Goal: Transaction & Acquisition: Purchase product/service

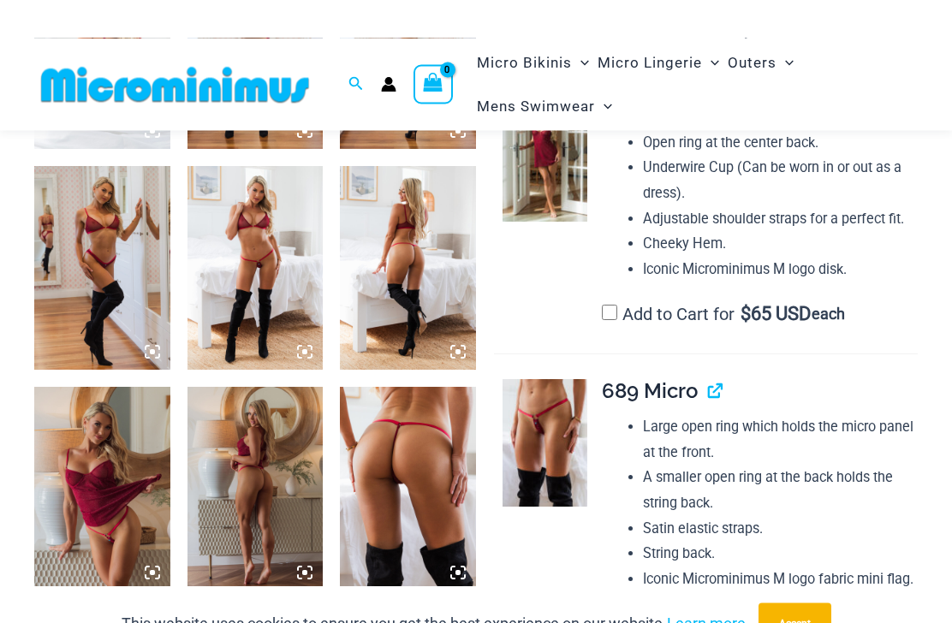
scroll to position [582, 0]
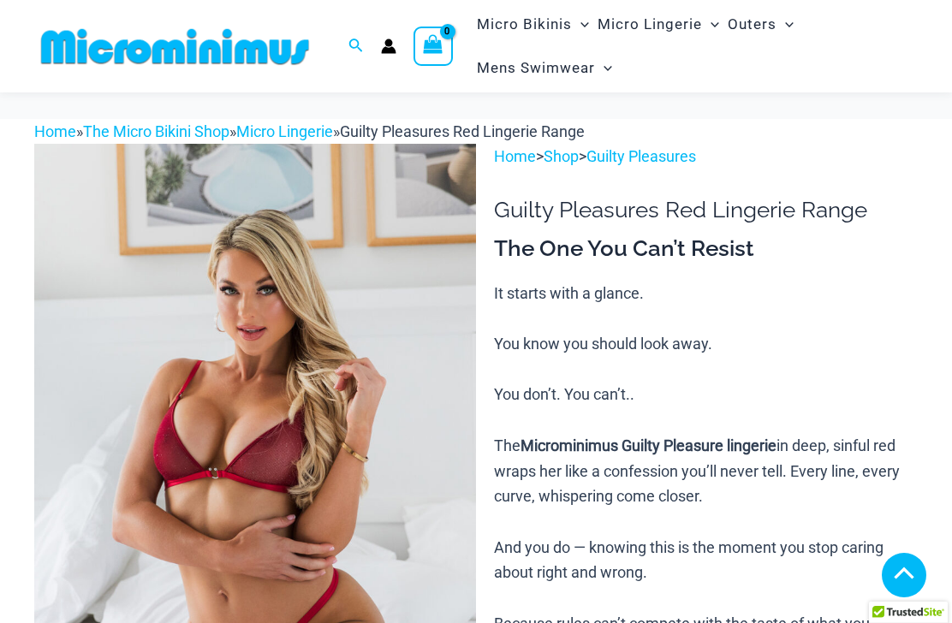
scroll to position [1133, 0]
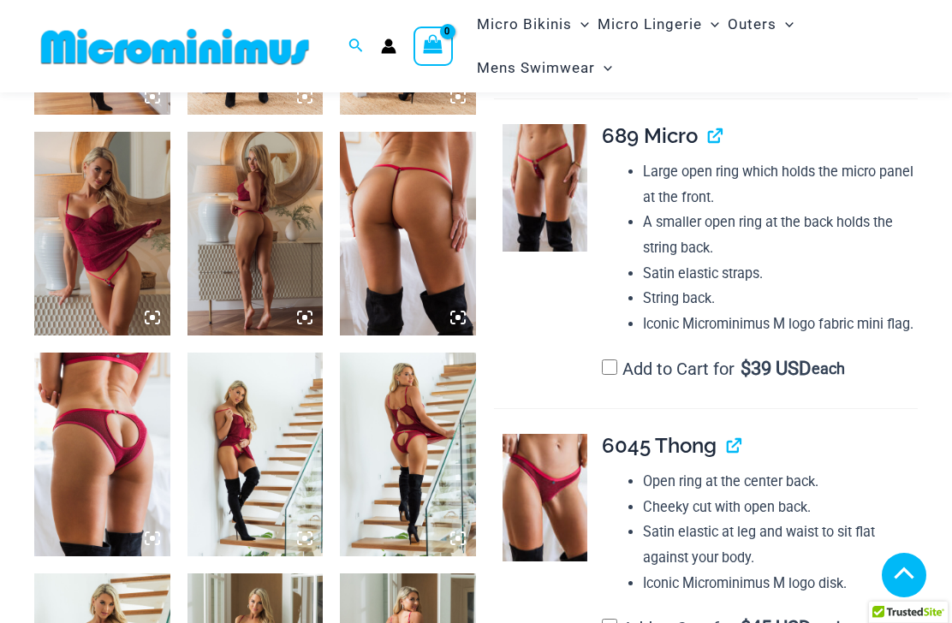
click at [555, 192] on img at bounding box center [545, 188] width 85 height 128
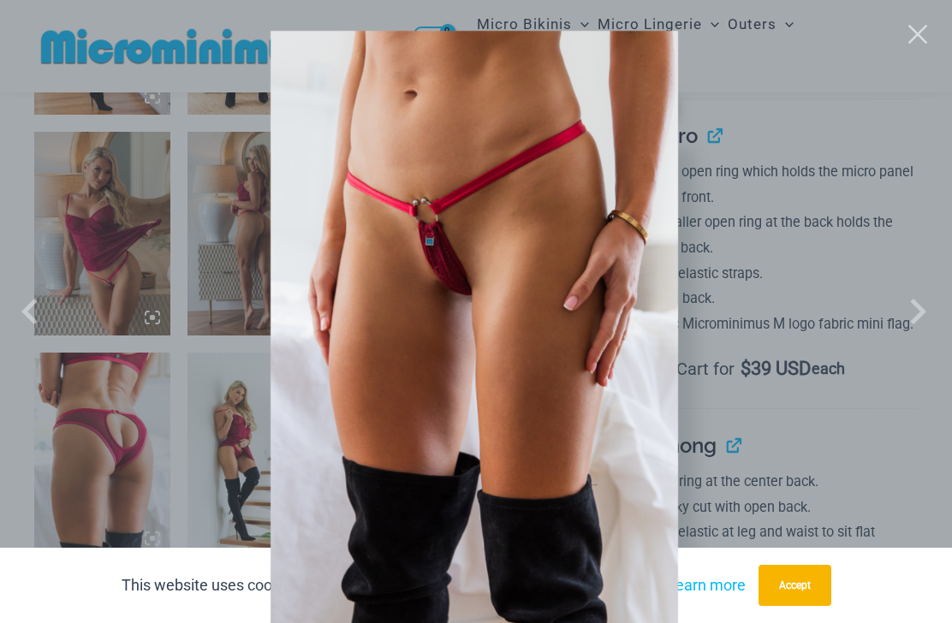
click at [612, 408] on img at bounding box center [463, 335] width 621 height 724
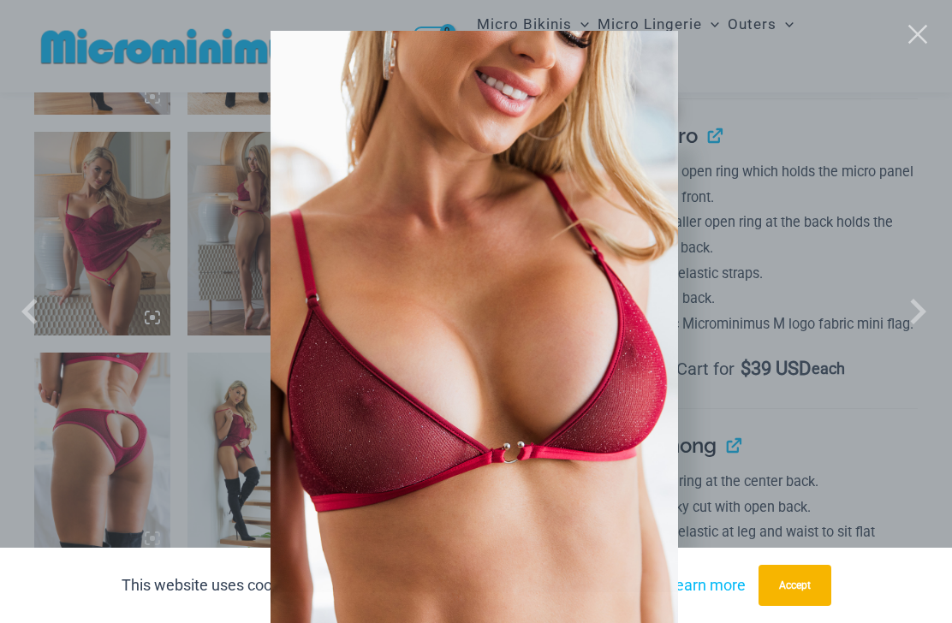
click at [640, 388] on img at bounding box center [463, 335] width 621 height 724
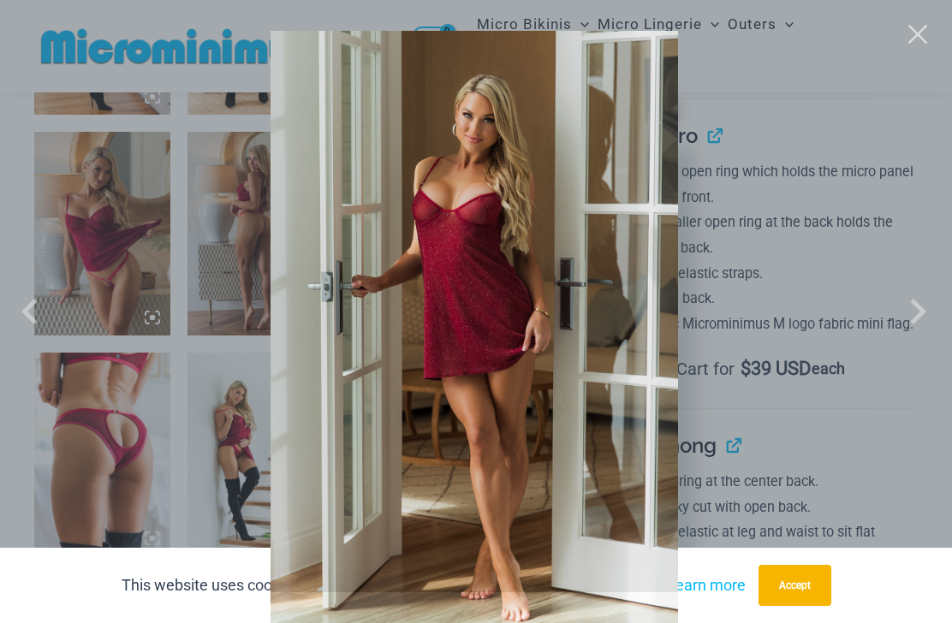
click at [647, 397] on img at bounding box center [466, 335] width 576 height 707
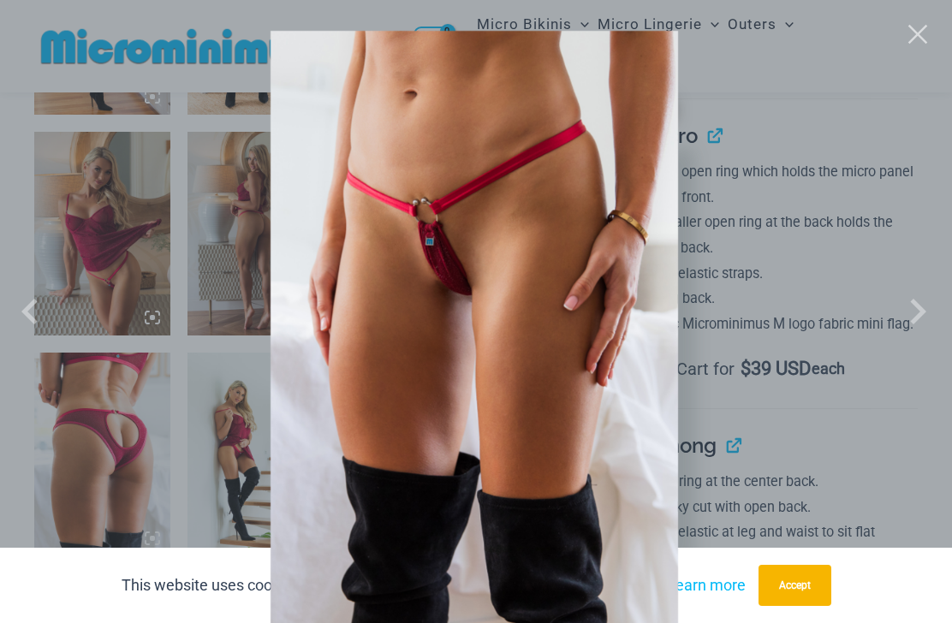
click at [646, 384] on img at bounding box center [455, 328] width 727 height 711
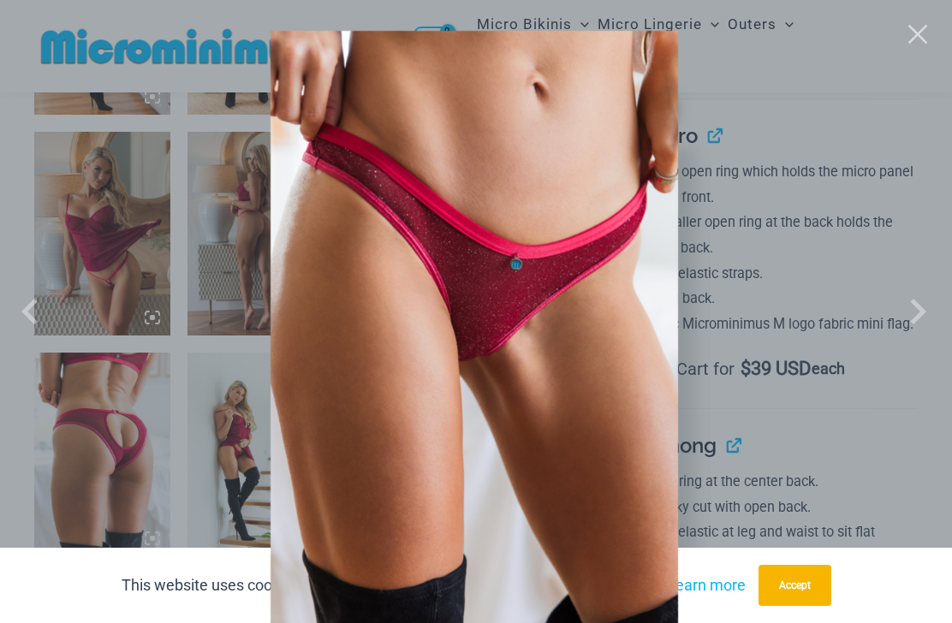
click at [866, 283] on div at bounding box center [476, 311] width 952 height 623
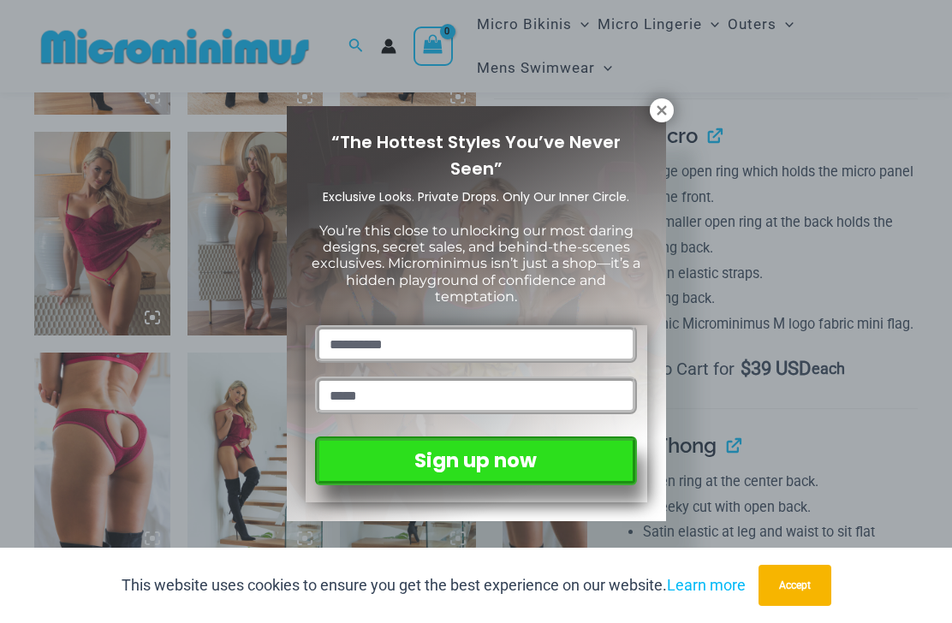
click at [663, 109] on icon at bounding box center [661, 109] width 9 height 9
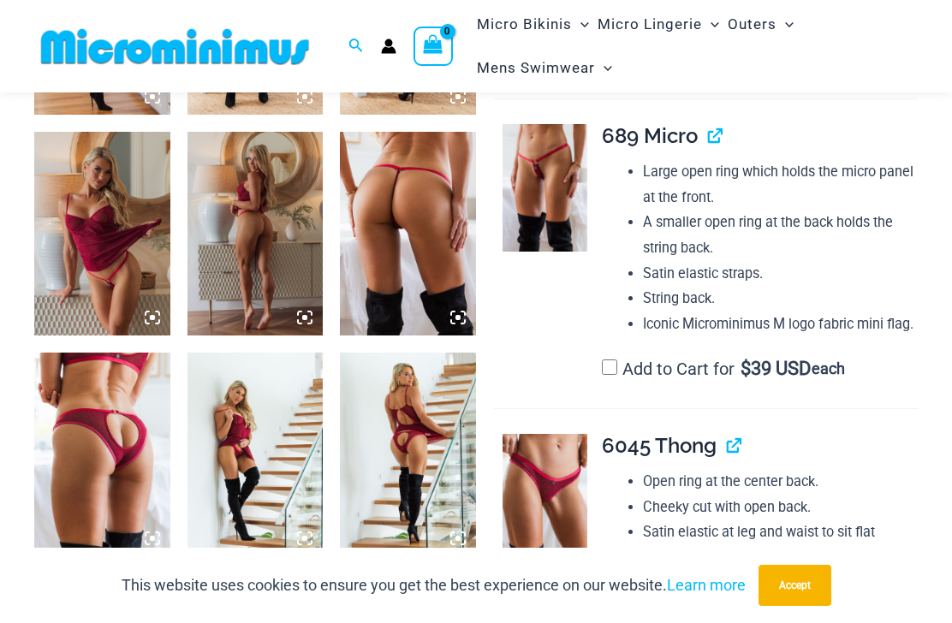
click at [845, 360] on span "each" at bounding box center [828, 368] width 33 height 17
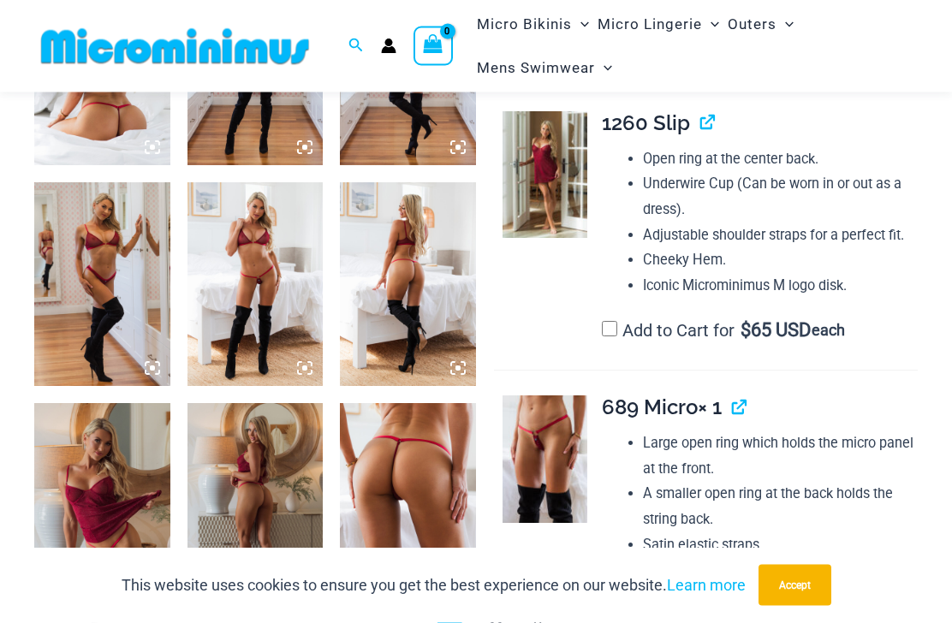
scroll to position [856, 0]
